Goal: Find specific page/section: Find specific page/section

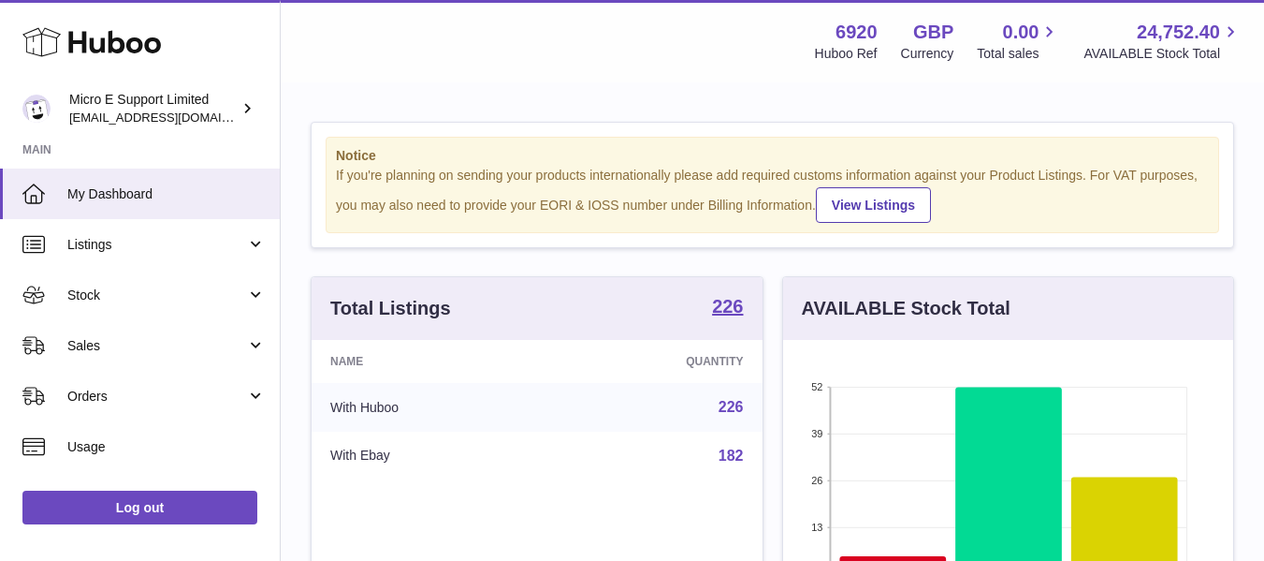
scroll to position [935562, 935403]
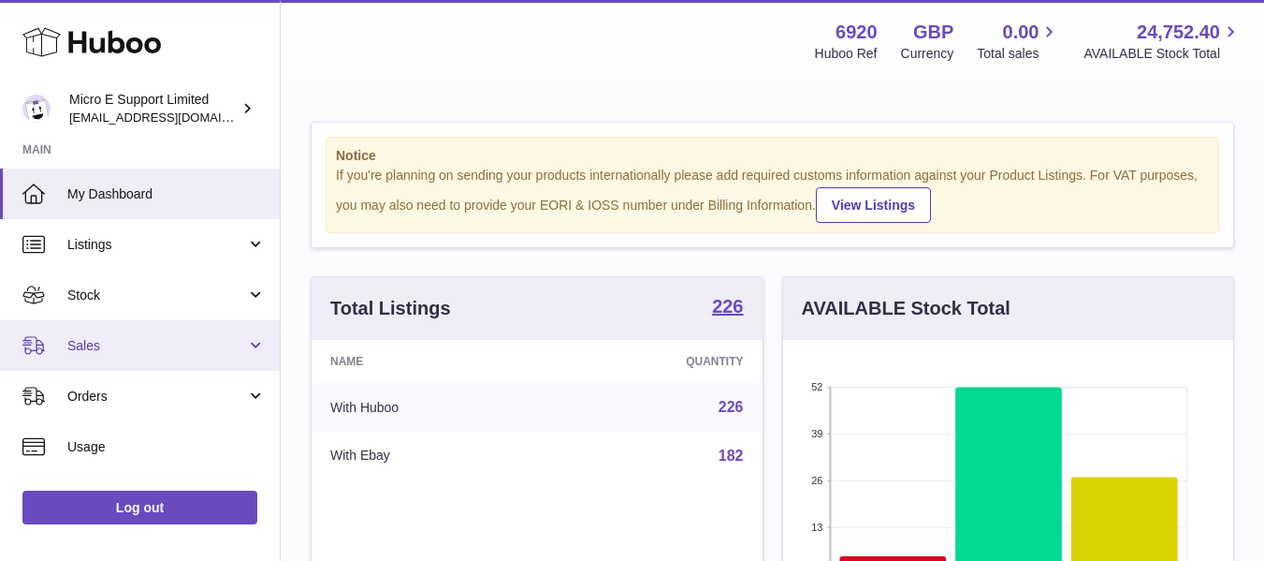
click at [195, 344] on span "Sales" at bounding box center [156, 346] width 179 height 18
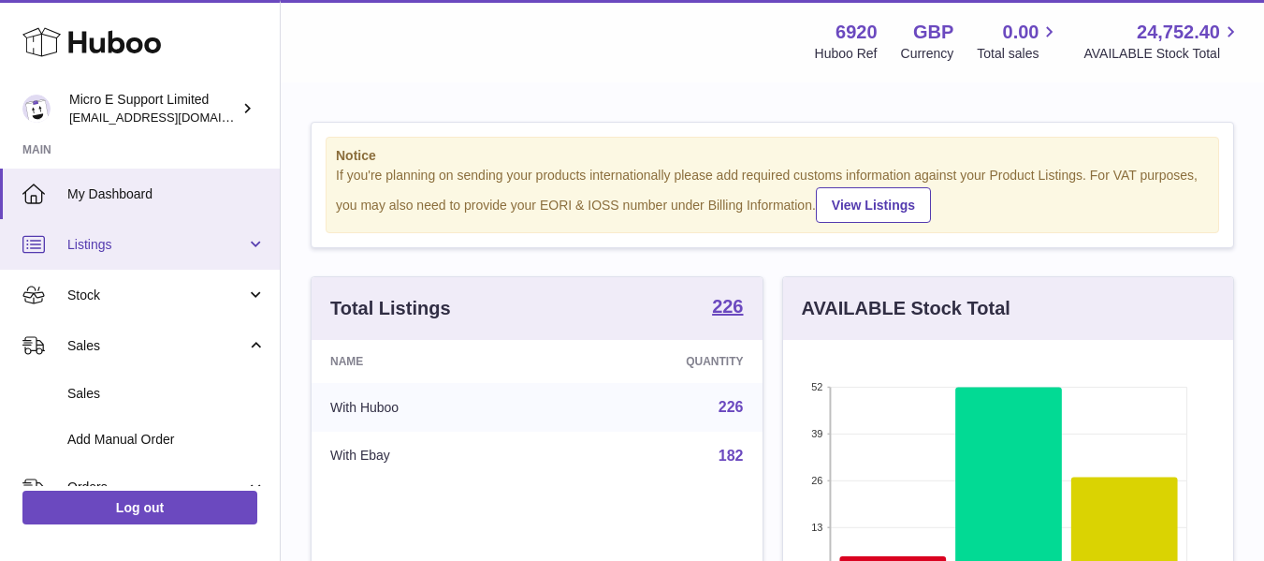
click at [134, 254] on link "Listings" at bounding box center [140, 244] width 280 height 51
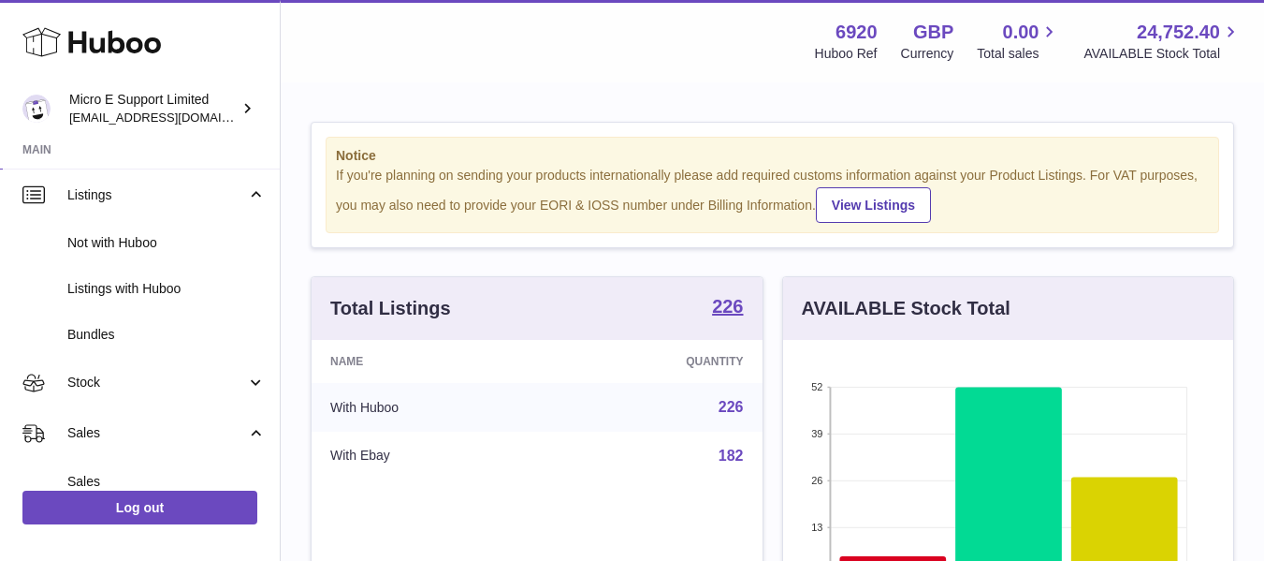
scroll to position [42, 0]
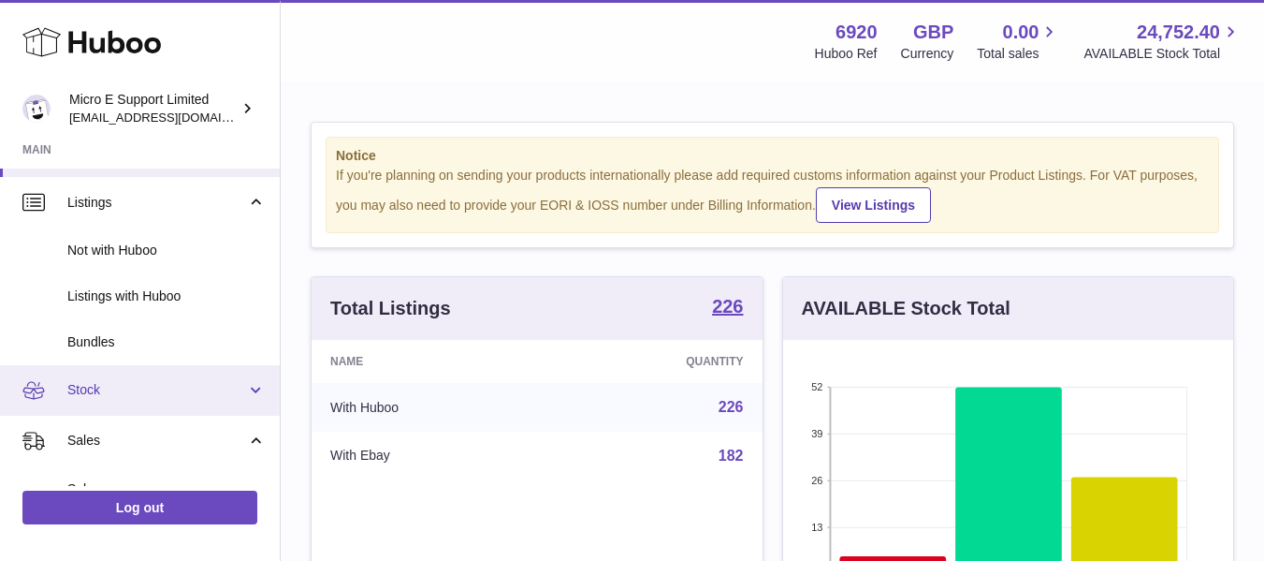
click at [192, 387] on span "Stock" at bounding box center [156, 390] width 179 height 18
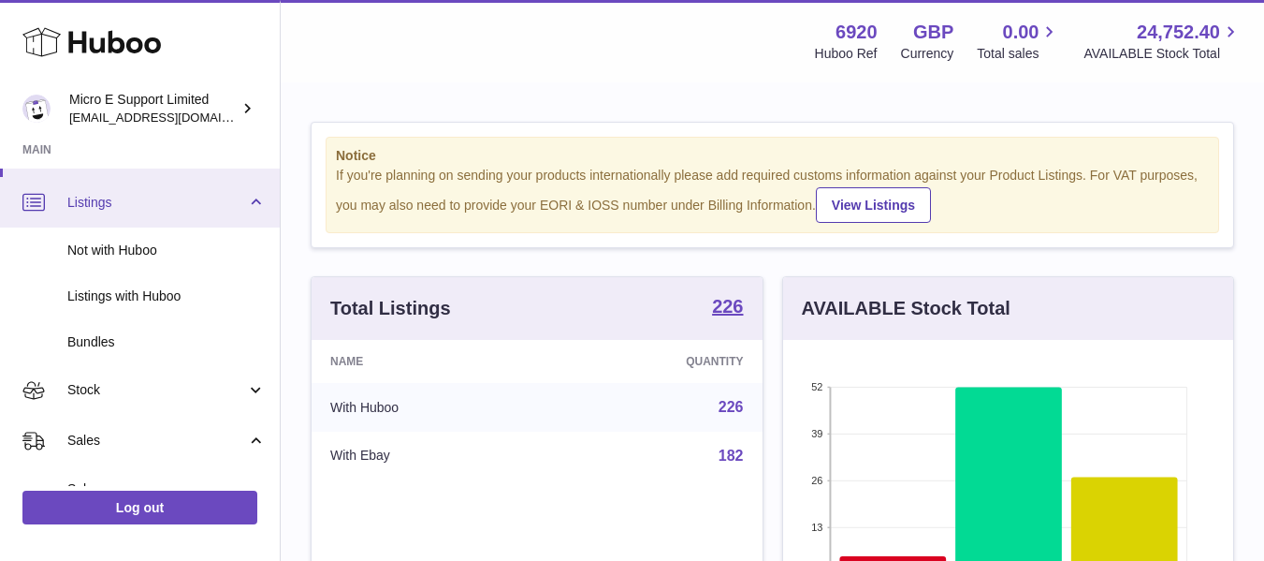
click at [251, 200] on link "Listings" at bounding box center [140, 202] width 280 height 51
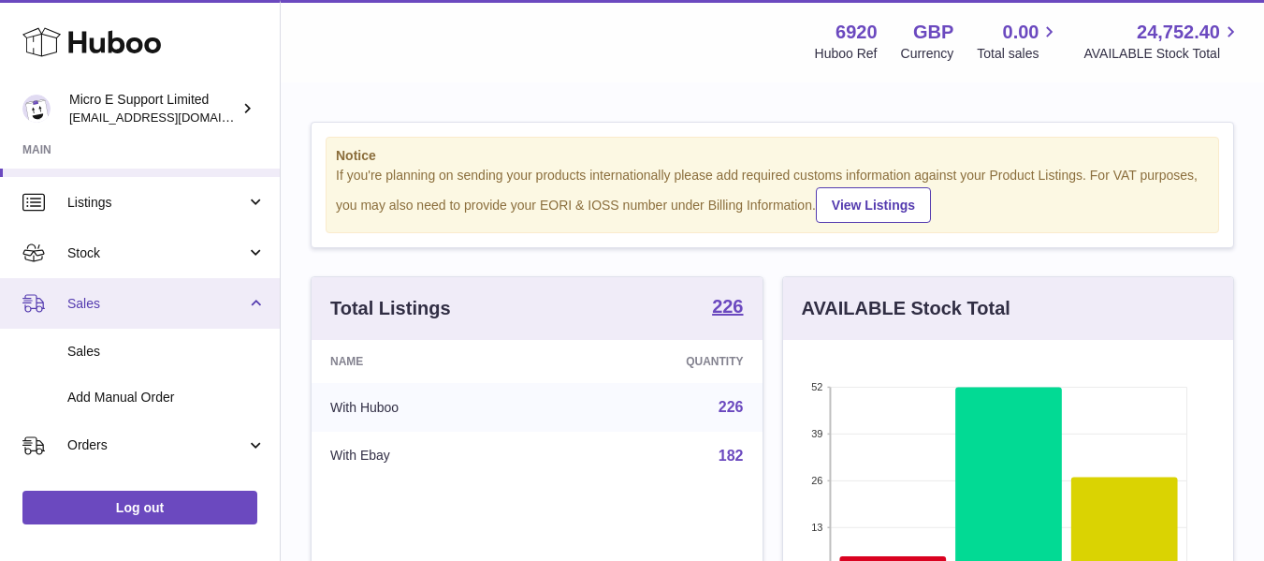
click at [251, 311] on link "Sales" at bounding box center [140, 303] width 280 height 51
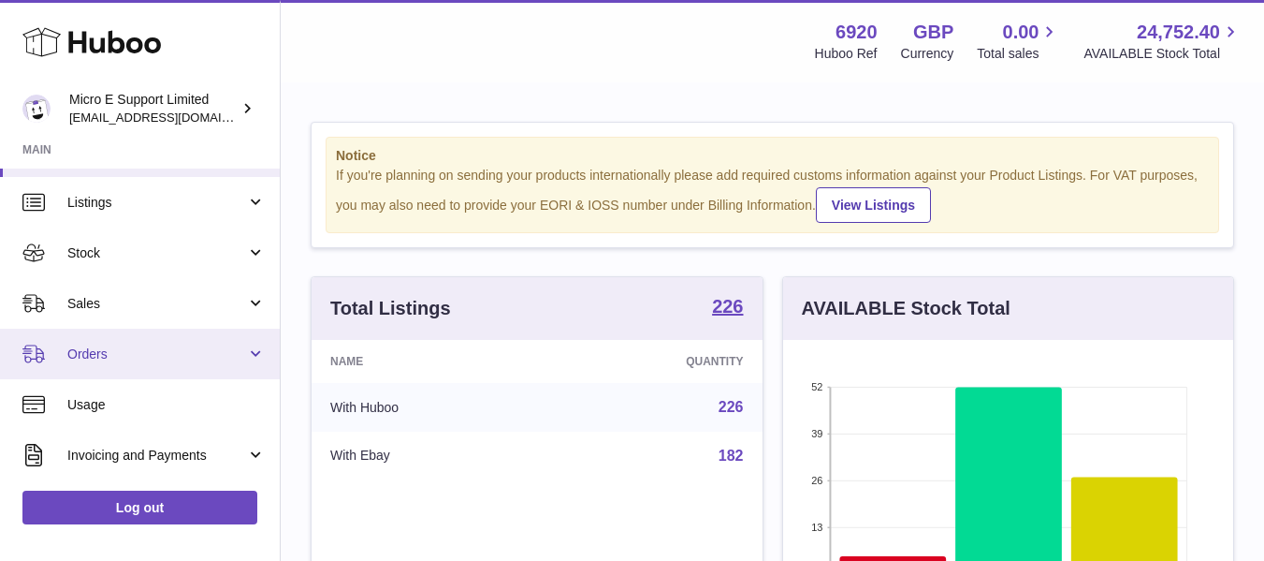
click at [181, 354] on span "Orders" at bounding box center [156, 354] width 179 height 18
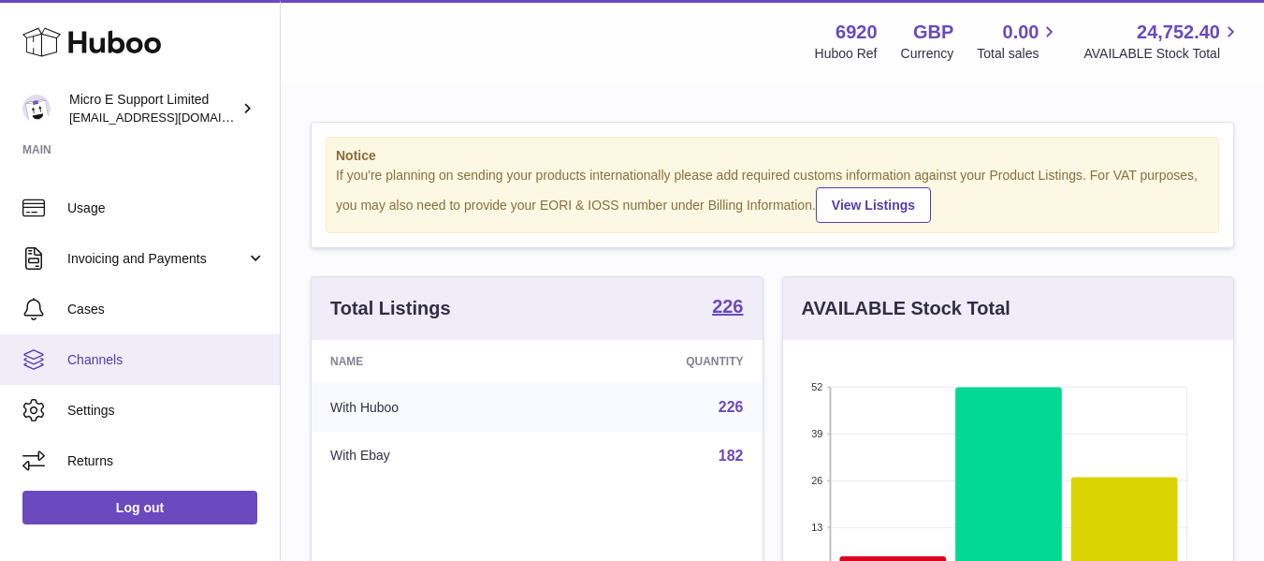
scroll to position [0, 0]
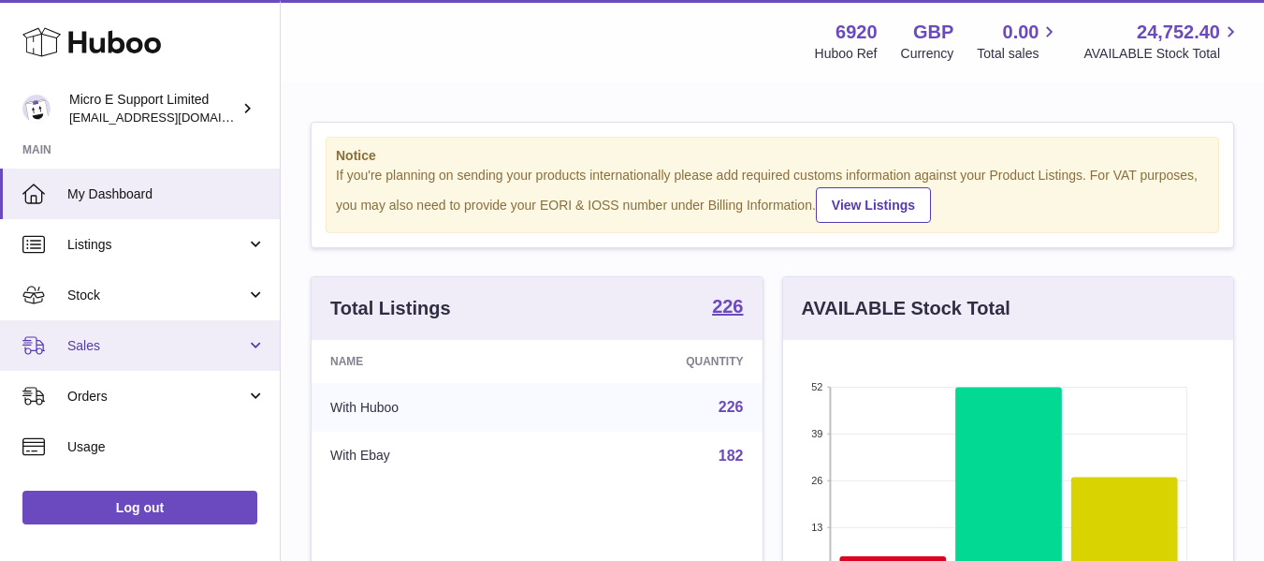
click at [150, 350] on span "Sales" at bounding box center [156, 346] width 179 height 18
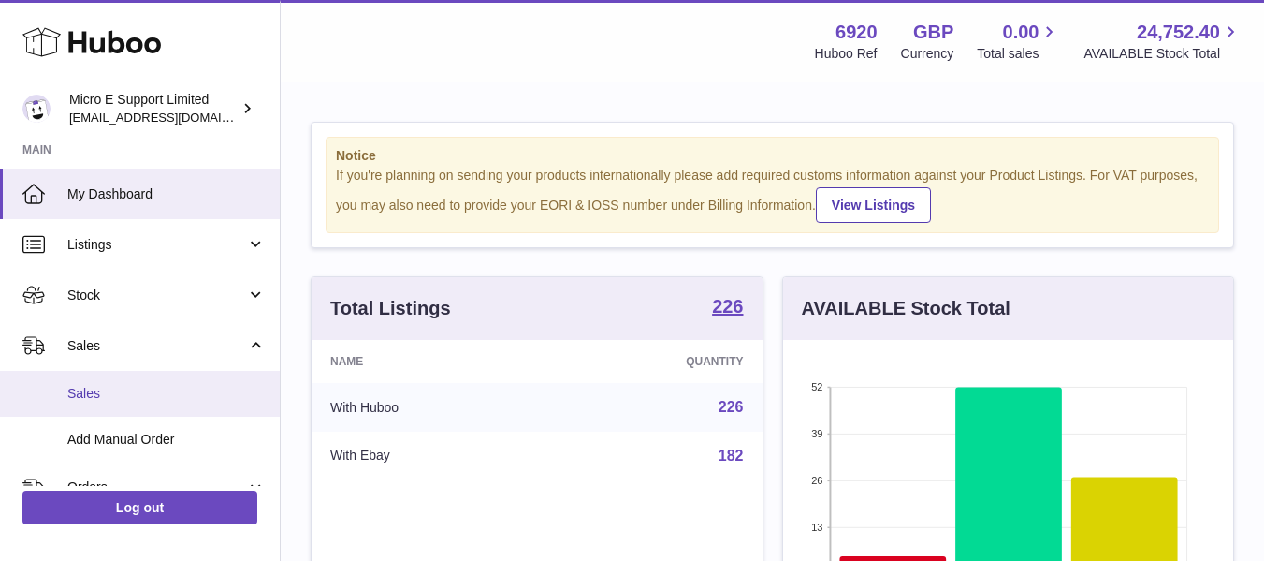
click at [93, 394] on span "Sales" at bounding box center [166, 394] width 198 height 18
